Goal: Navigation & Orientation: Find specific page/section

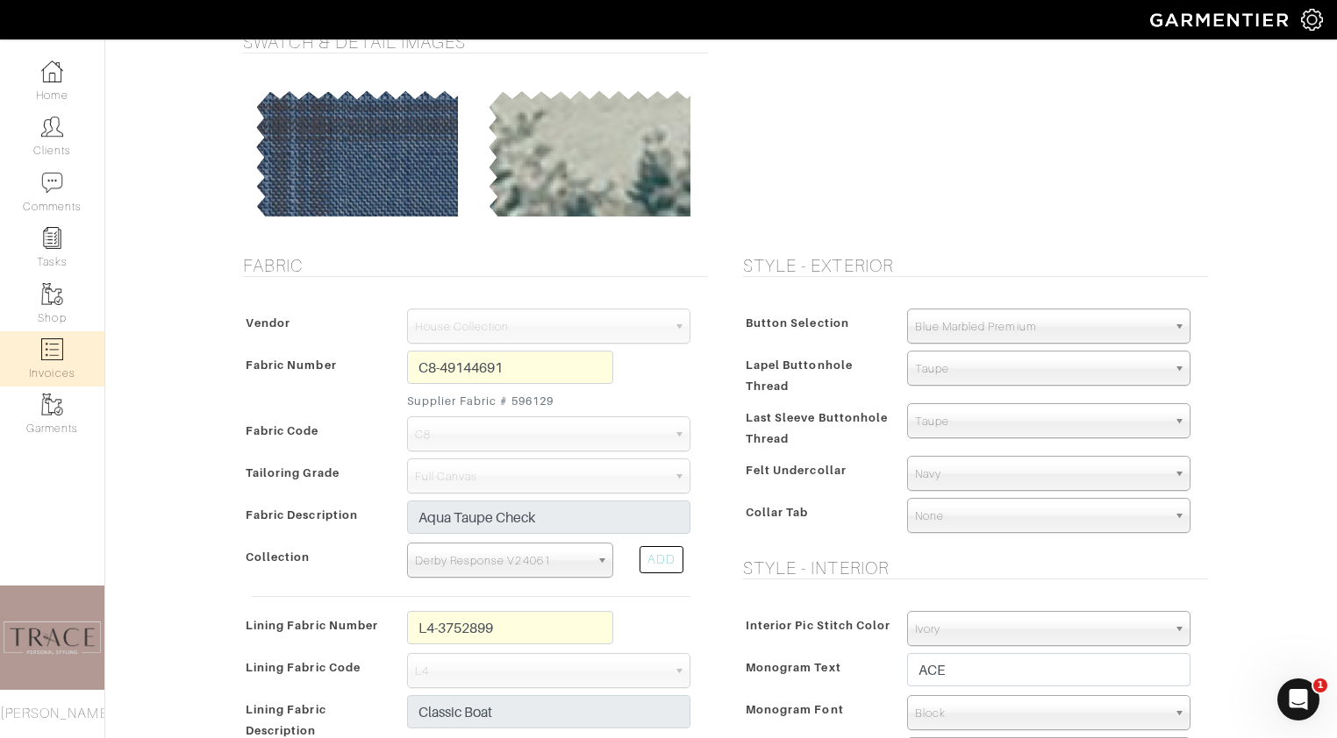
click at [59, 367] on link "Invoices" at bounding box center [52, 359] width 104 height 55
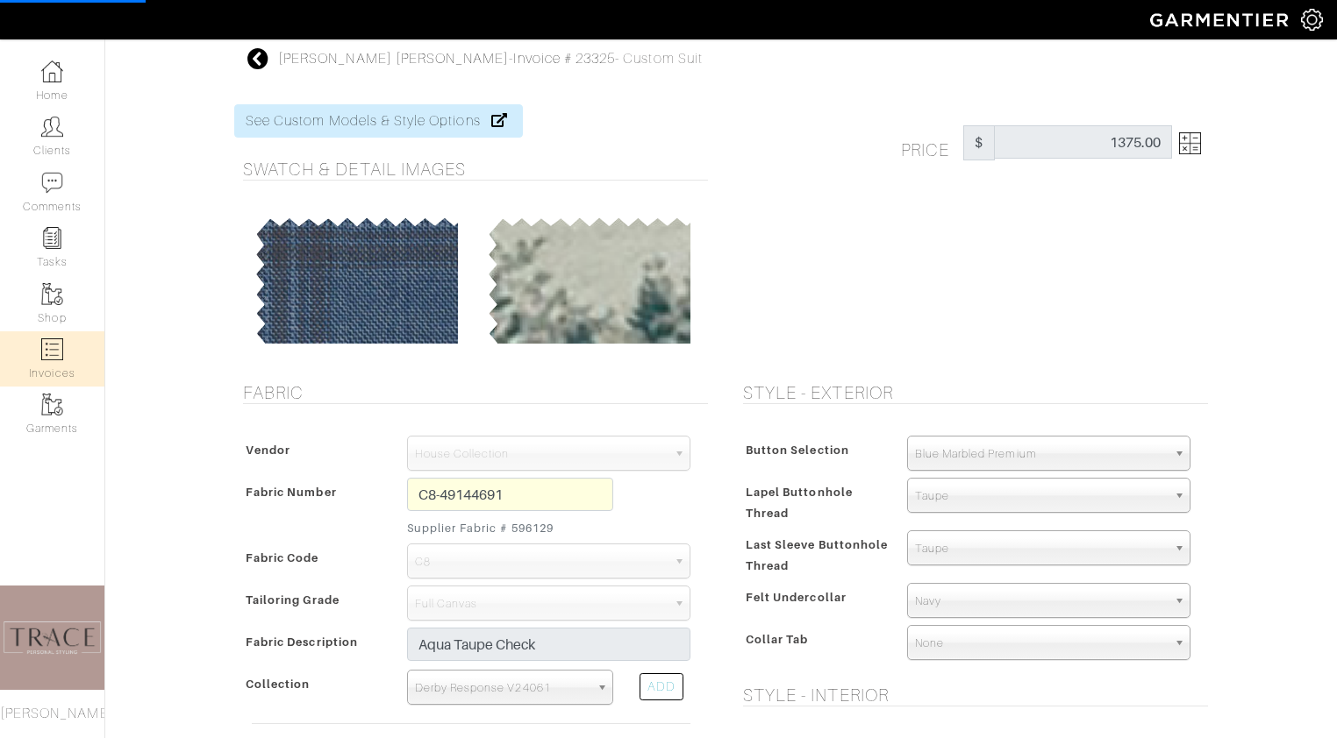
select select
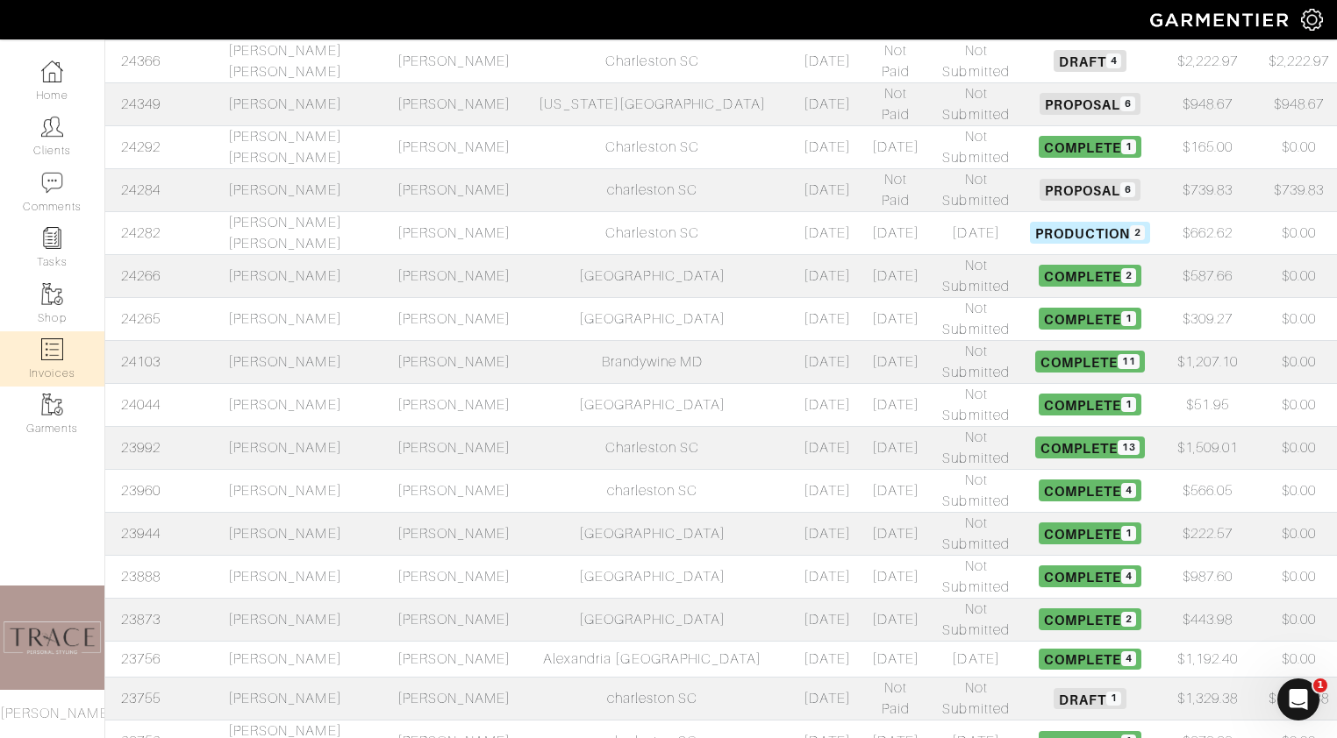
scroll to position [337, 0]
click at [268, 640] on td "[PERSON_NAME]" at bounding box center [285, 658] width 216 height 36
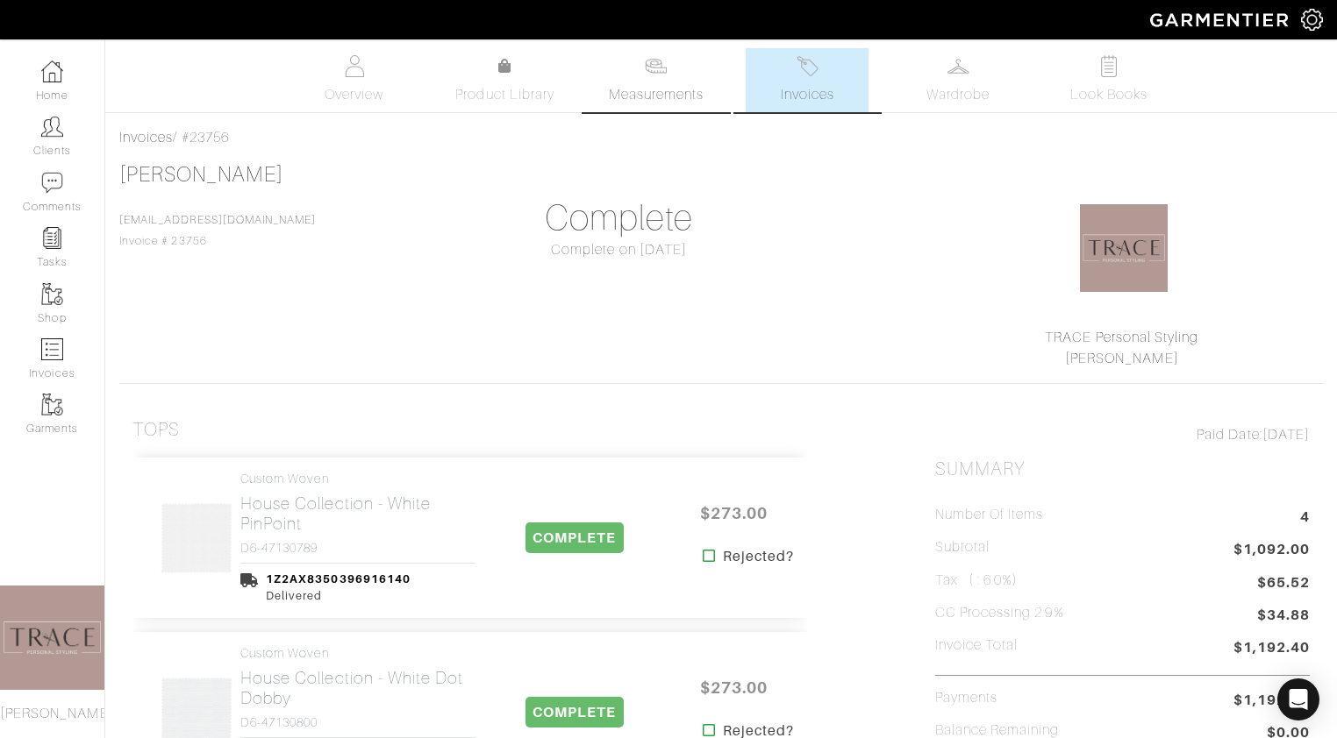
click at [639, 81] on link "Measurements" at bounding box center [657, 80] width 124 height 64
